Goal: Task Accomplishment & Management: Manage account settings

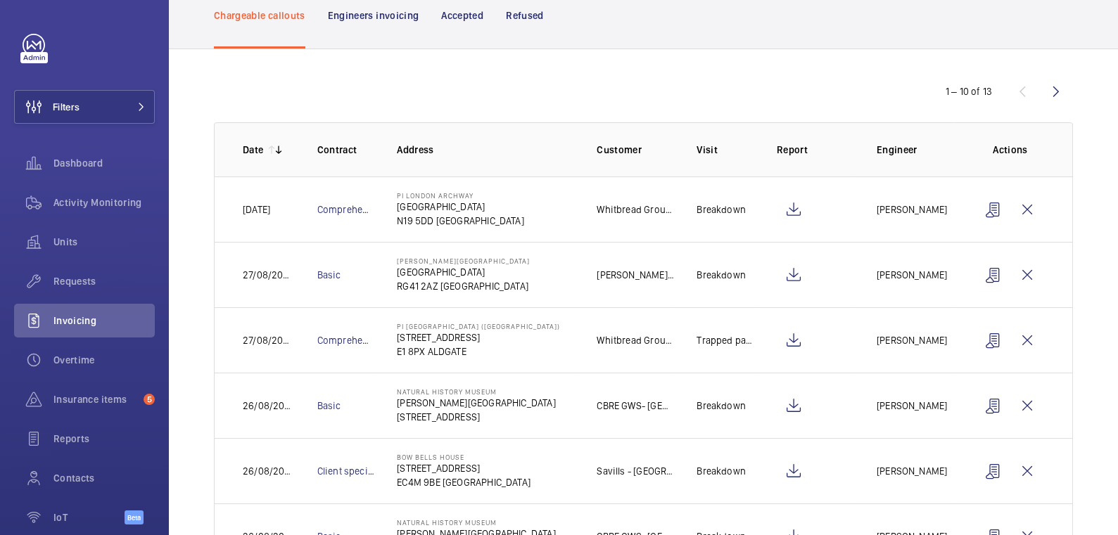
scroll to position [101, 0]
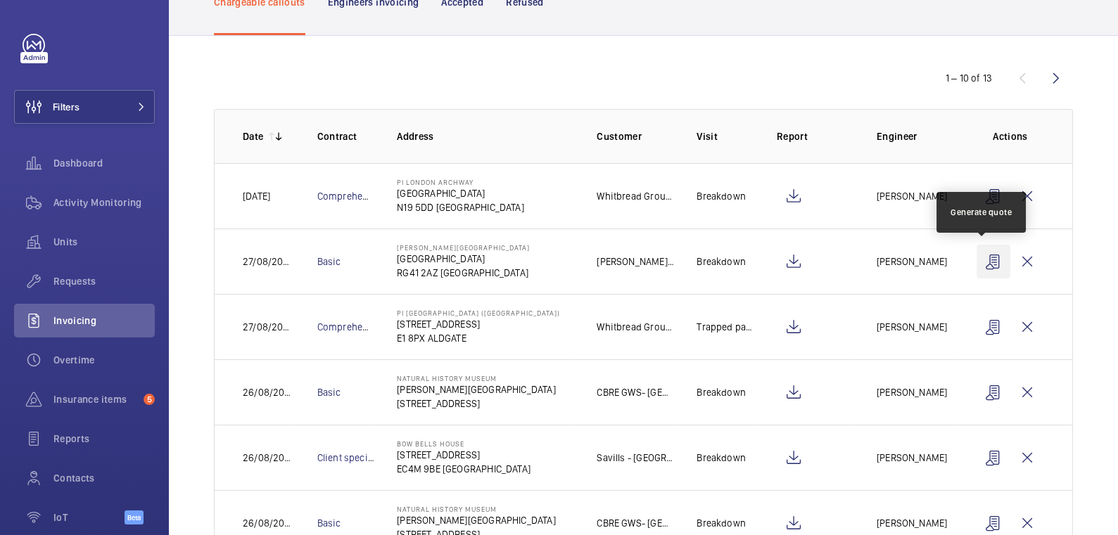
click at [981, 264] on wm-front-icon-button at bounding box center [993, 262] width 34 height 34
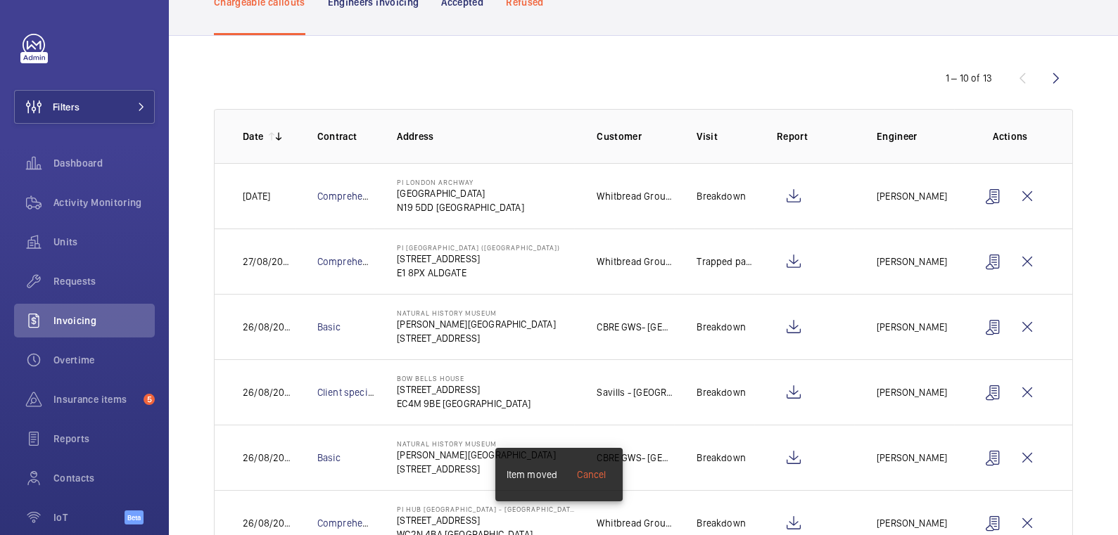
scroll to position [0, 0]
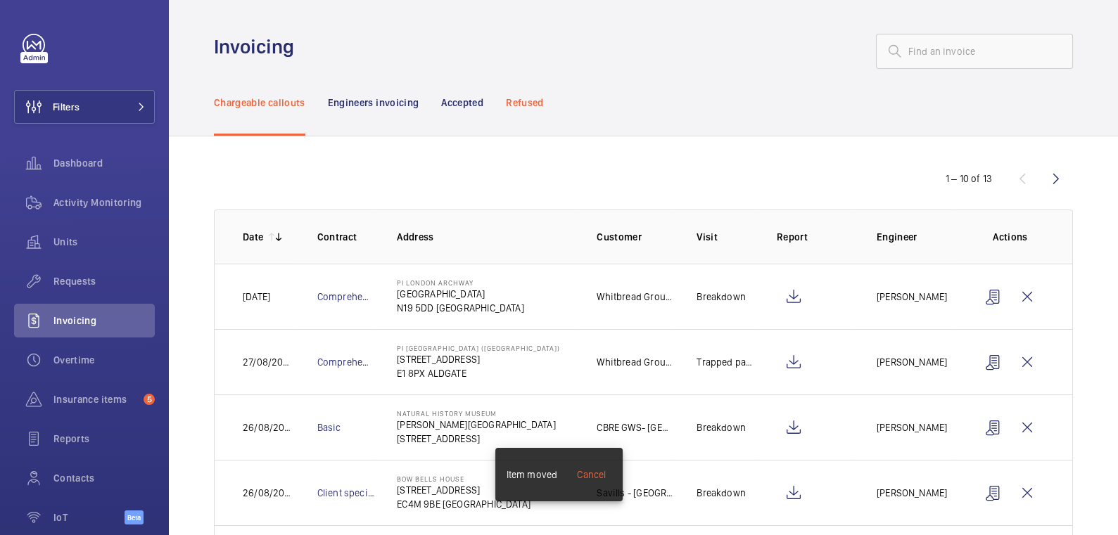
click at [533, 96] on p "Refused" at bounding box center [524, 103] width 37 height 14
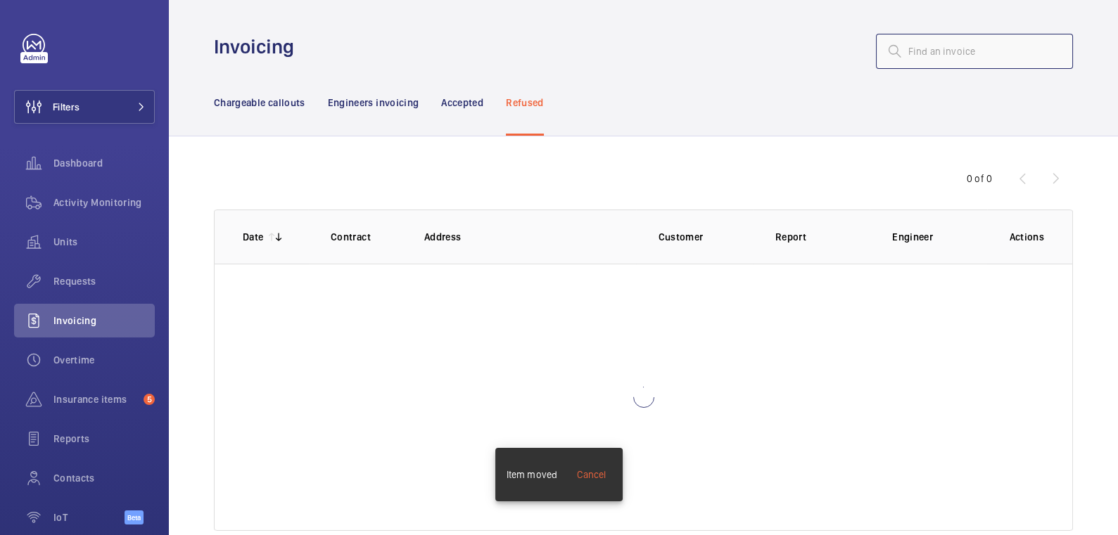
click at [964, 51] on input "text" at bounding box center [974, 51] width 197 height 35
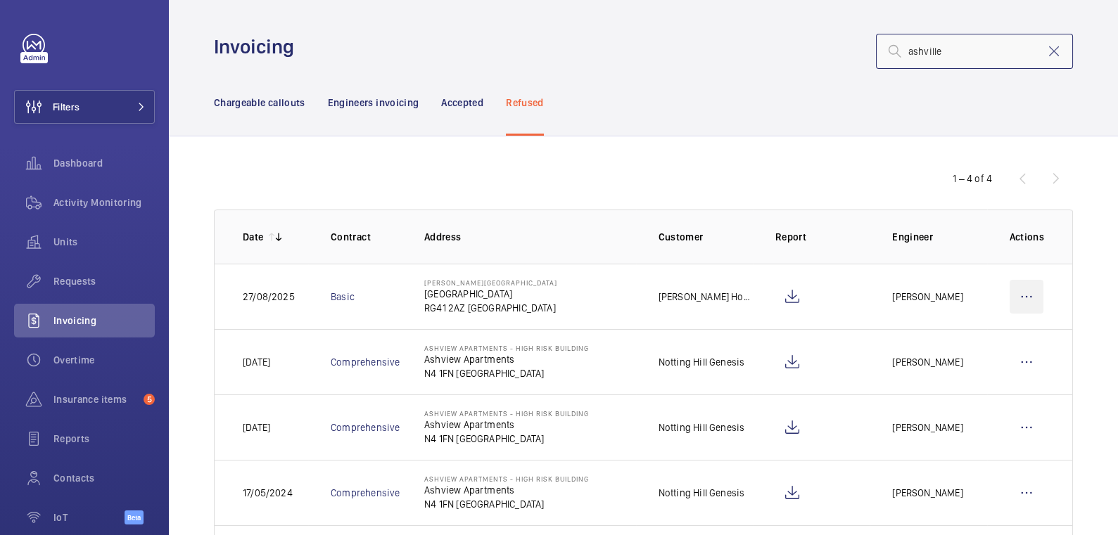
type input "ashville"
click at [1020, 299] on wm-front-icon-button at bounding box center [1026, 297] width 34 height 34
click at [1003, 333] on p "Move to Engineers invoicing" at bounding box center [965, 340] width 125 height 14
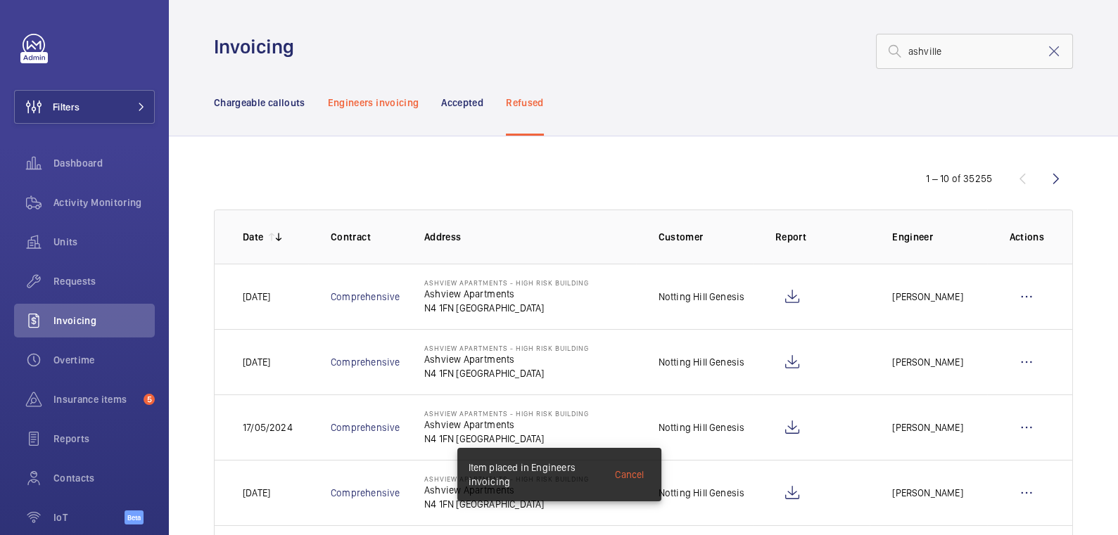
click at [399, 103] on p "Engineers invoicing" at bounding box center [373, 103] width 91 height 14
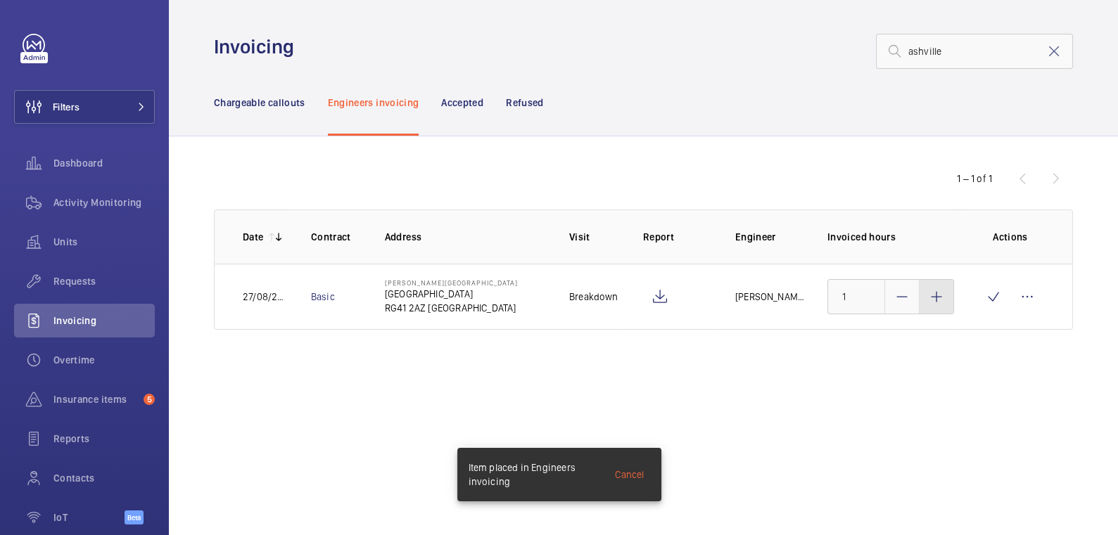
click at [934, 296] on mat-icon at bounding box center [936, 296] width 17 height 17
type input "3"
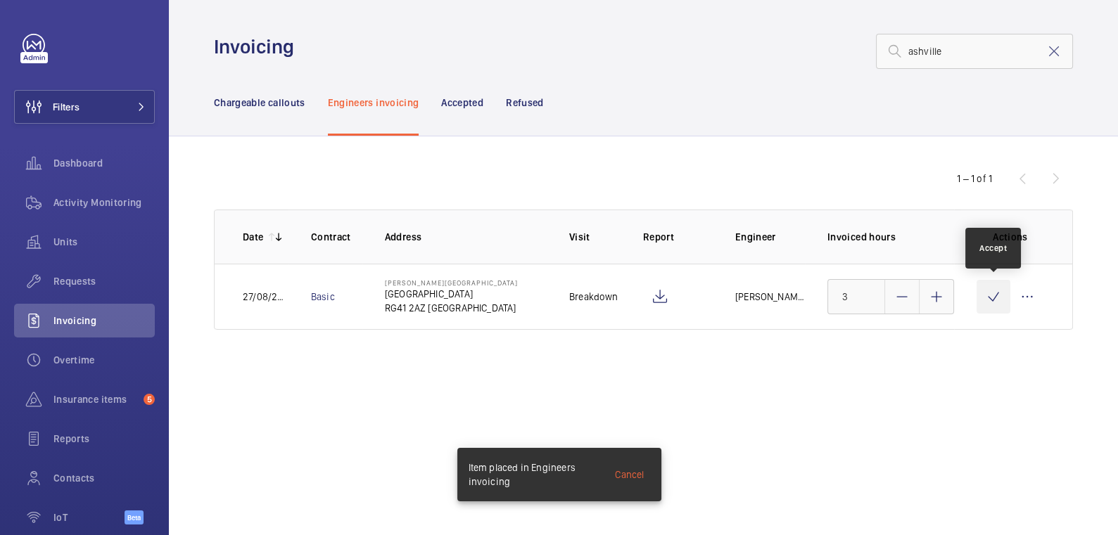
click at [986, 295] on wm-front-icon-button at bounding box center [993, 297] width 34 height 34
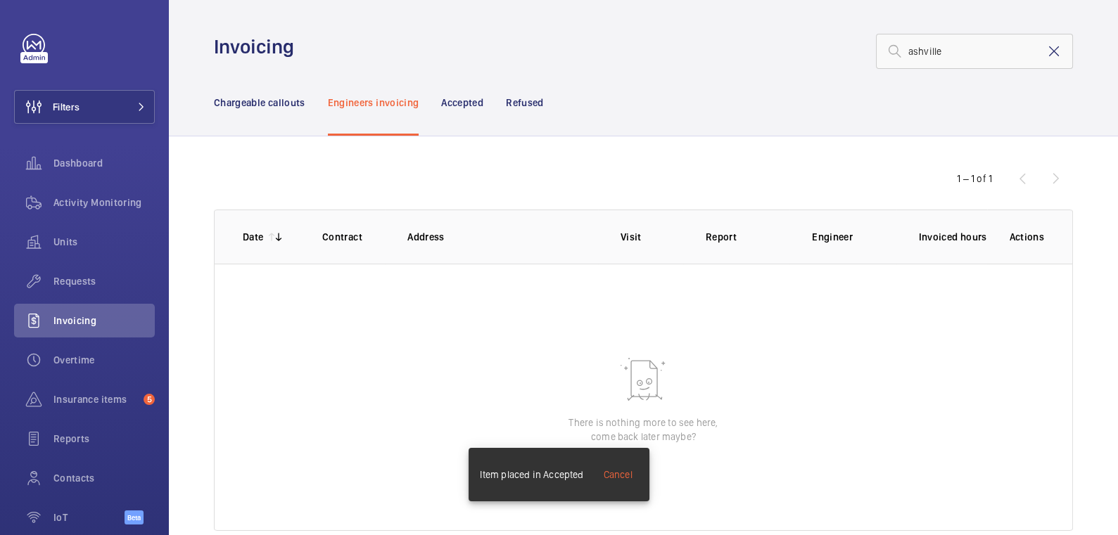
click at [1048, 50] on mat-icon at bounding box center [1053, 51] width 17 height 17
click at [257, 106] on p "Chargeable callouts" at bounding box center [259, 103] width 91 height 14
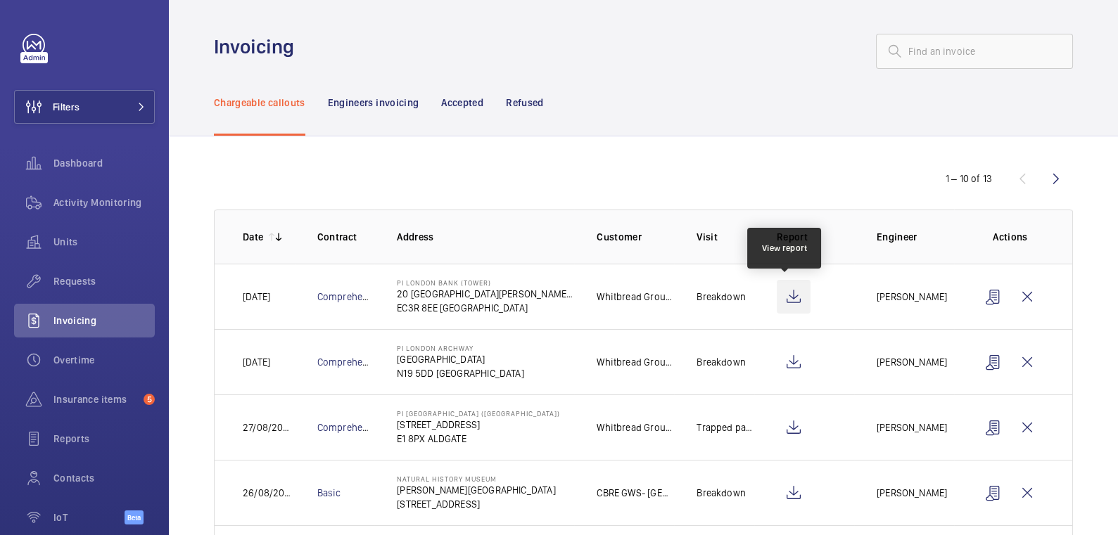
click at [786, 298] on wm-front-icon-button at bounding box center [794, 297] width 34 height 34
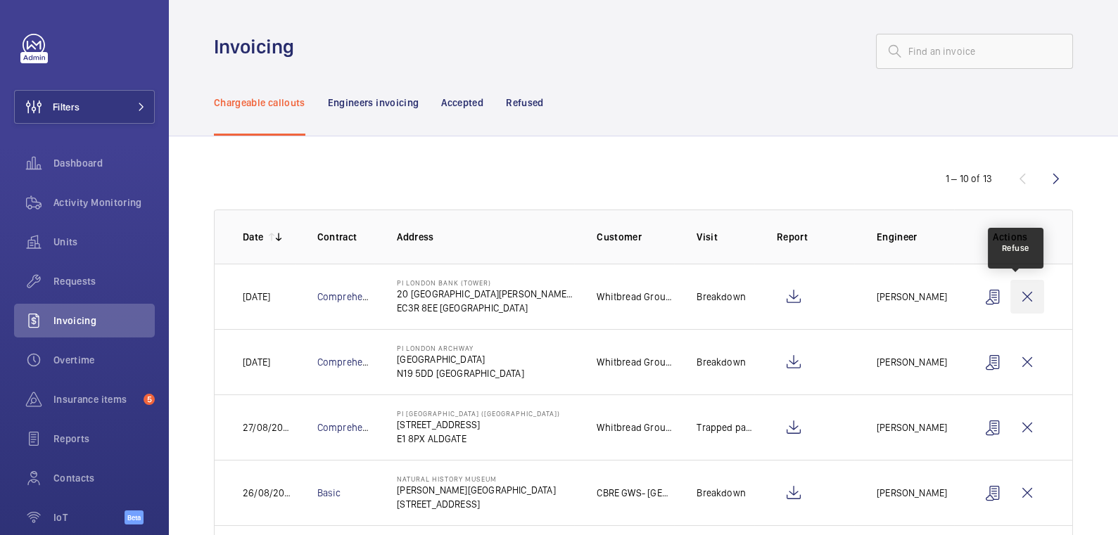
click at [1021, 293] on wm-front-icon-button at bounding box center [1027, 297] width 34 height 34
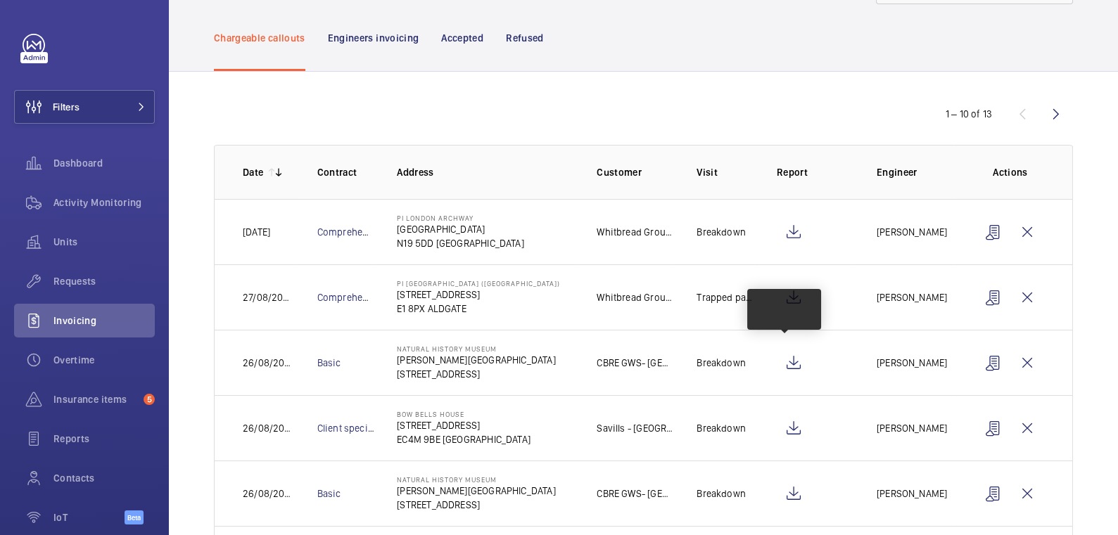
scroll to position [68, 0]
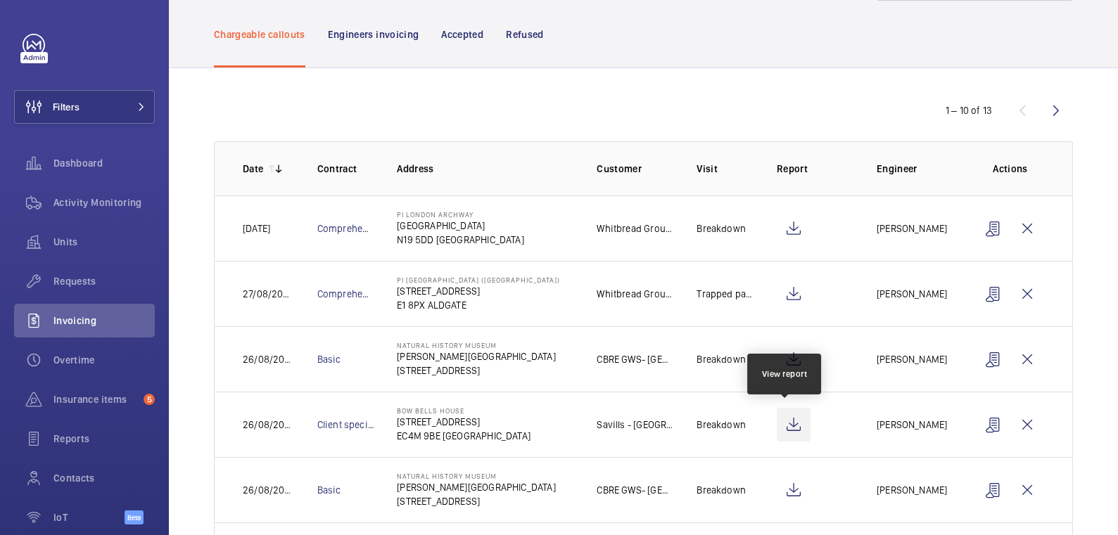
click at [783, 411] on wm-front-icon-button at bounding box center [794, 425] width 34 height 34
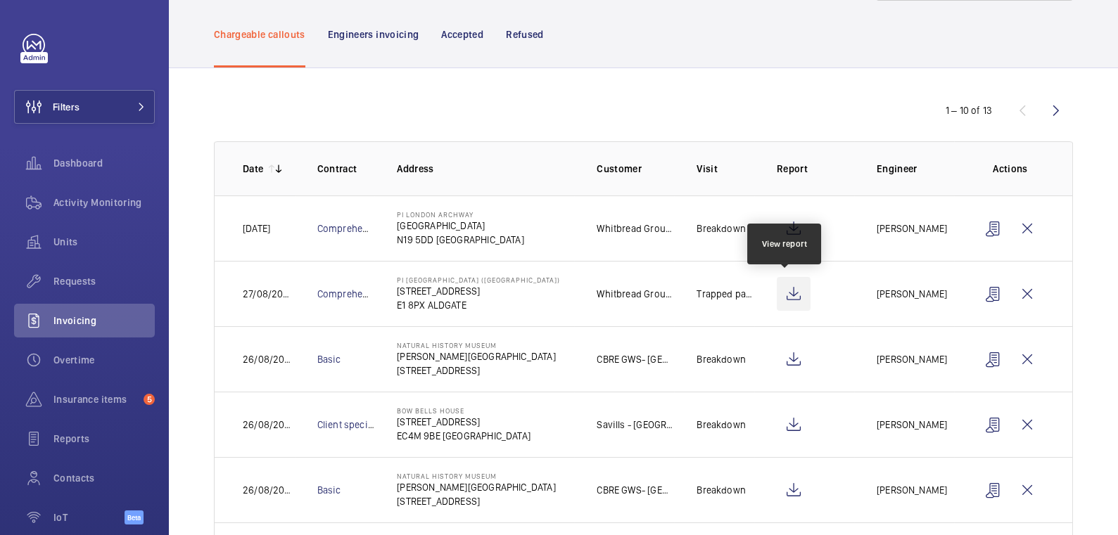
click at [784, 291] on wm-front-icon-button at bounding box center [794, 294] width 34 height 34
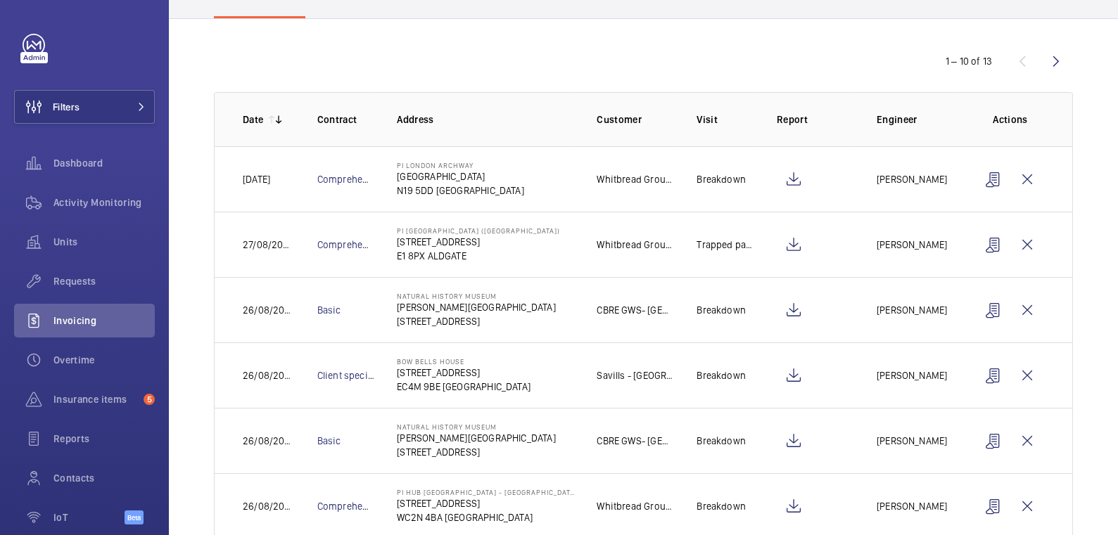
scroll to position [174, 0]
